Goal: Find specific page/section: Find specific page/section

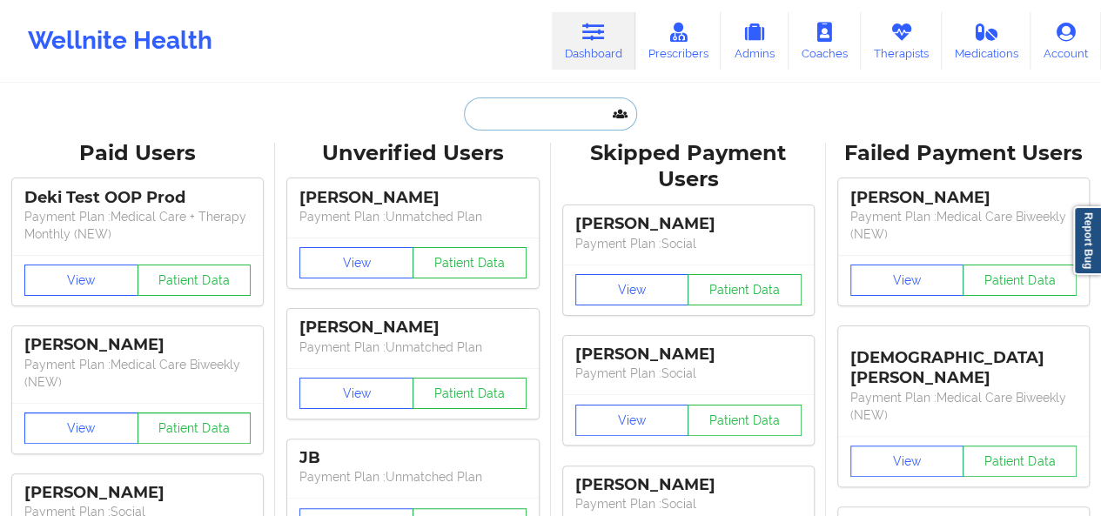
click at [503, 115] on input "text" at bounding box center [550, 113] width 172 height 33
paste input "ANDREW FERGUSON"
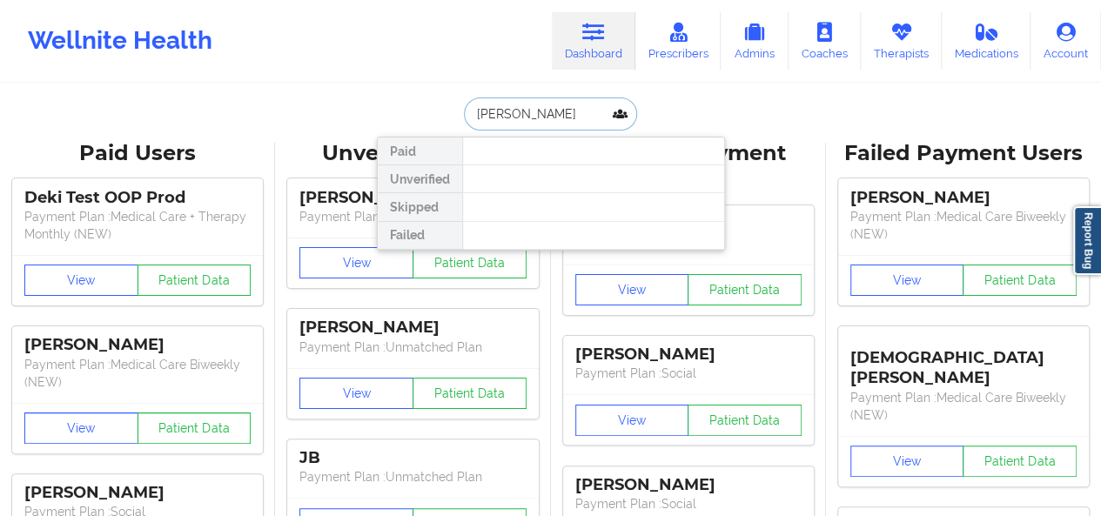
click at [553, 115] on input "ANDREW FERGUSON" at bounding box center [550, 113] width 172 height 33
paste input "ROSALVA AGUILAR"
click at [538, 114] on input "ROSALVA AGUILAR" at bounding box center [550, 113] width 172 height 33
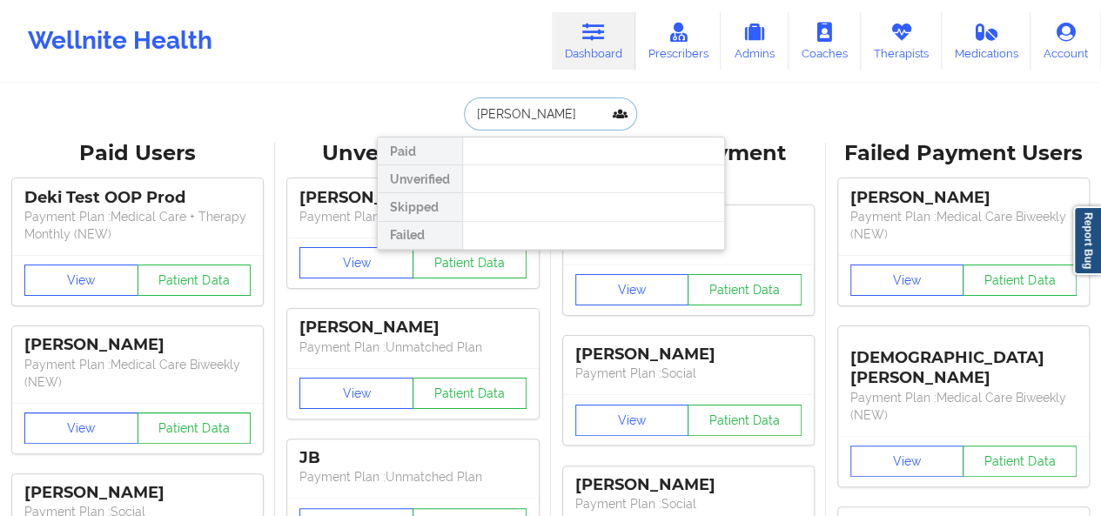
click at [538, 114] on input "ROSALVA AGUILAR" at bounding box center [550, 113] width 172 height 33
paste input "[EMAIL_ADDRESS][DOMAIN_NAME]"
type input "[EMAIL_ADDRESS][DOMAIN_NAME]"
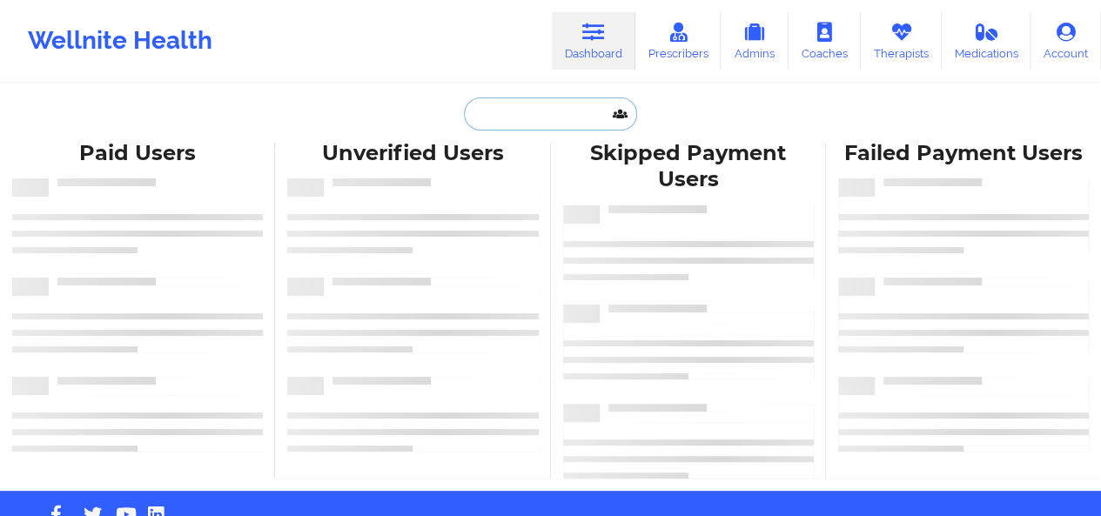
click at [475, 106] on input "text" at bounding box center [550, 113] width 172 height 33
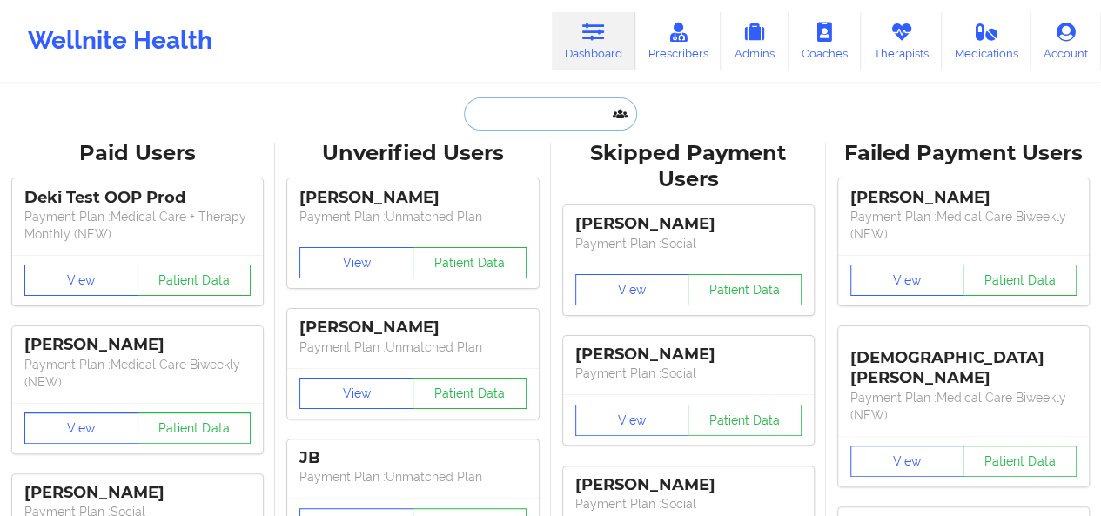
paste input "[EMAIL_ADDRESS][DOMAIN_NAME]"
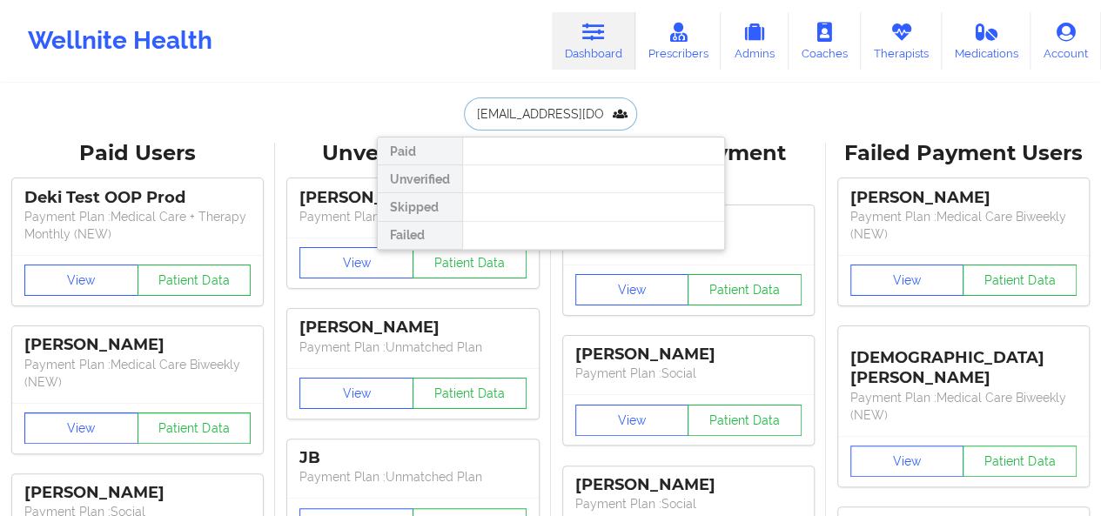
type input "[EMAIL_ADDRESS][DOMAIN_NAME]"
